Goal: Information Seeking & Learning: Find specific page/section

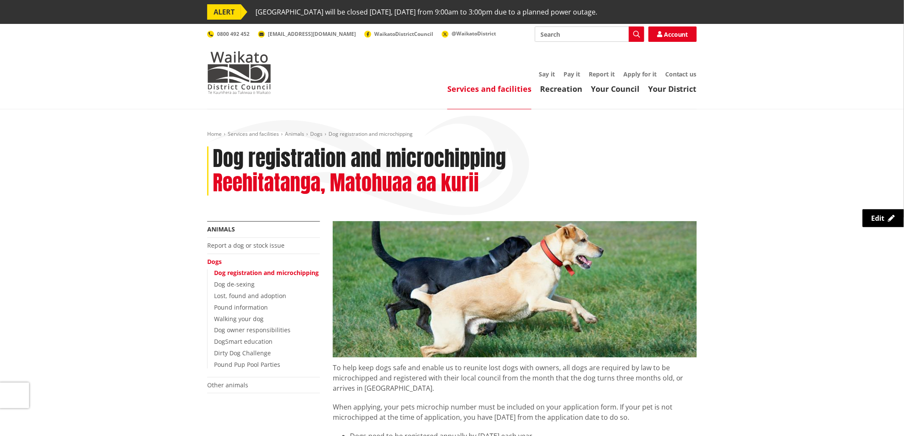
click at [597, 36] on input "Search" at bounding box center [589, 34] width 109 height 15
click at [591, 41] on input "Search" at bounding box center [589, 34] width 109 height 15
click at [593, 65] on div "Property information search" at bounding box center [590, 65] width 109 height 15
type input "Property information search"
click at [588, 62] on div "Property information search" at bounding box center [590, 65] width 109 height 15
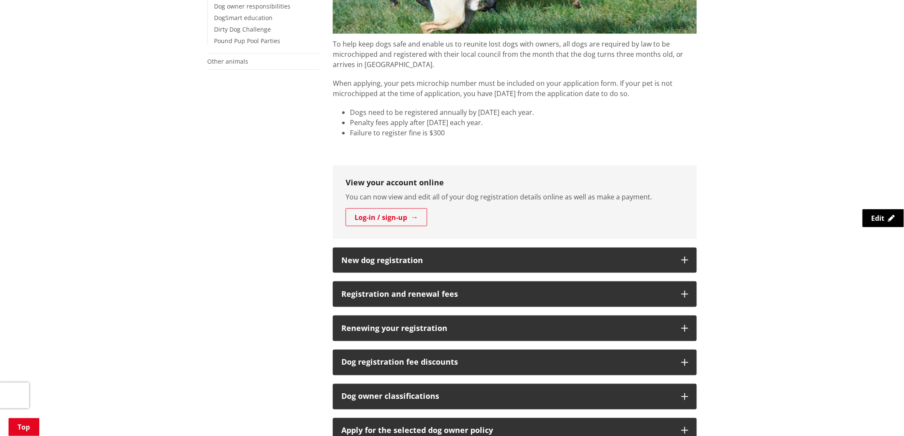
scroll to position [332, 0]
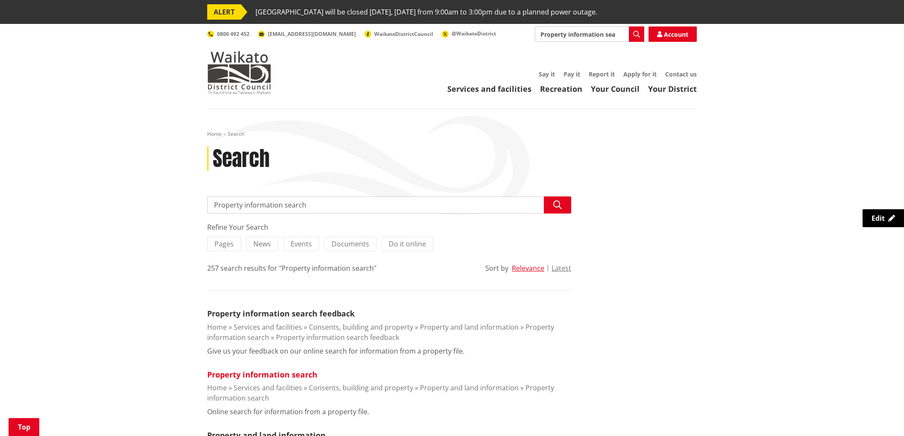
scroll to position [95, 0]
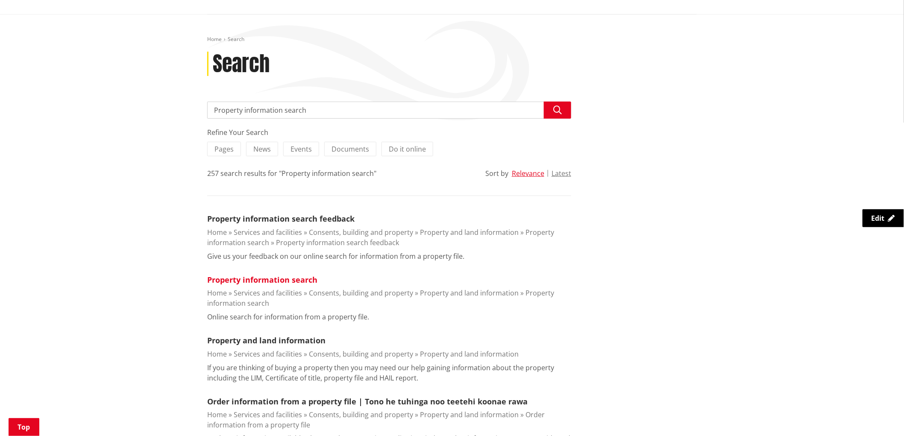
click at [301, 279] on link "Property information search" at bounding box center [262, 280] width 110 height 10
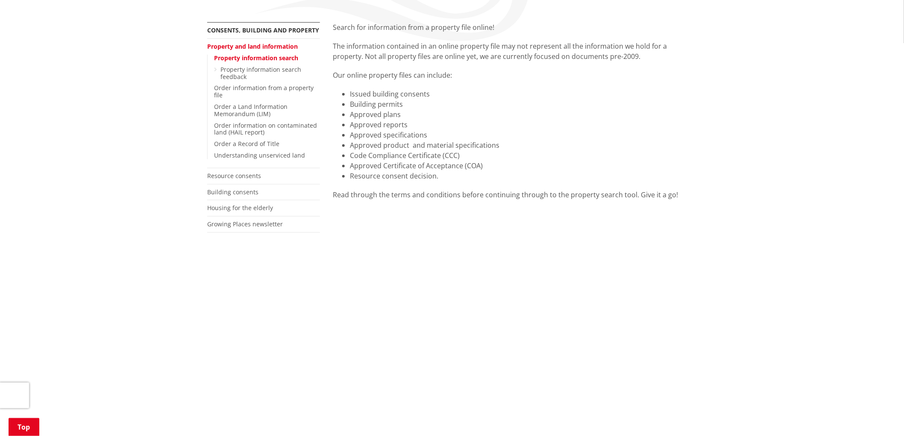
scroll to position [47, 0]
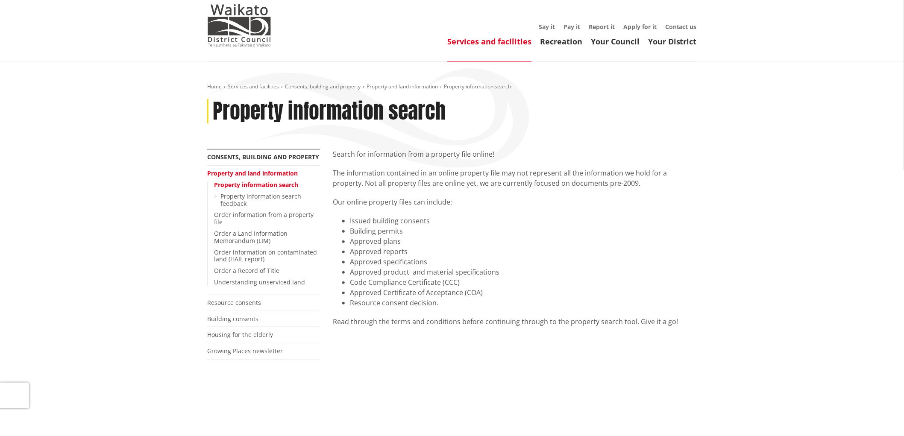
drag, startPoint x: 79, startPoint y: 76, endPoint x: 59, endPoint y: 1, distance: 77.9
